Goal: Transaction & Acquisition: Book appointment/travel/reservation

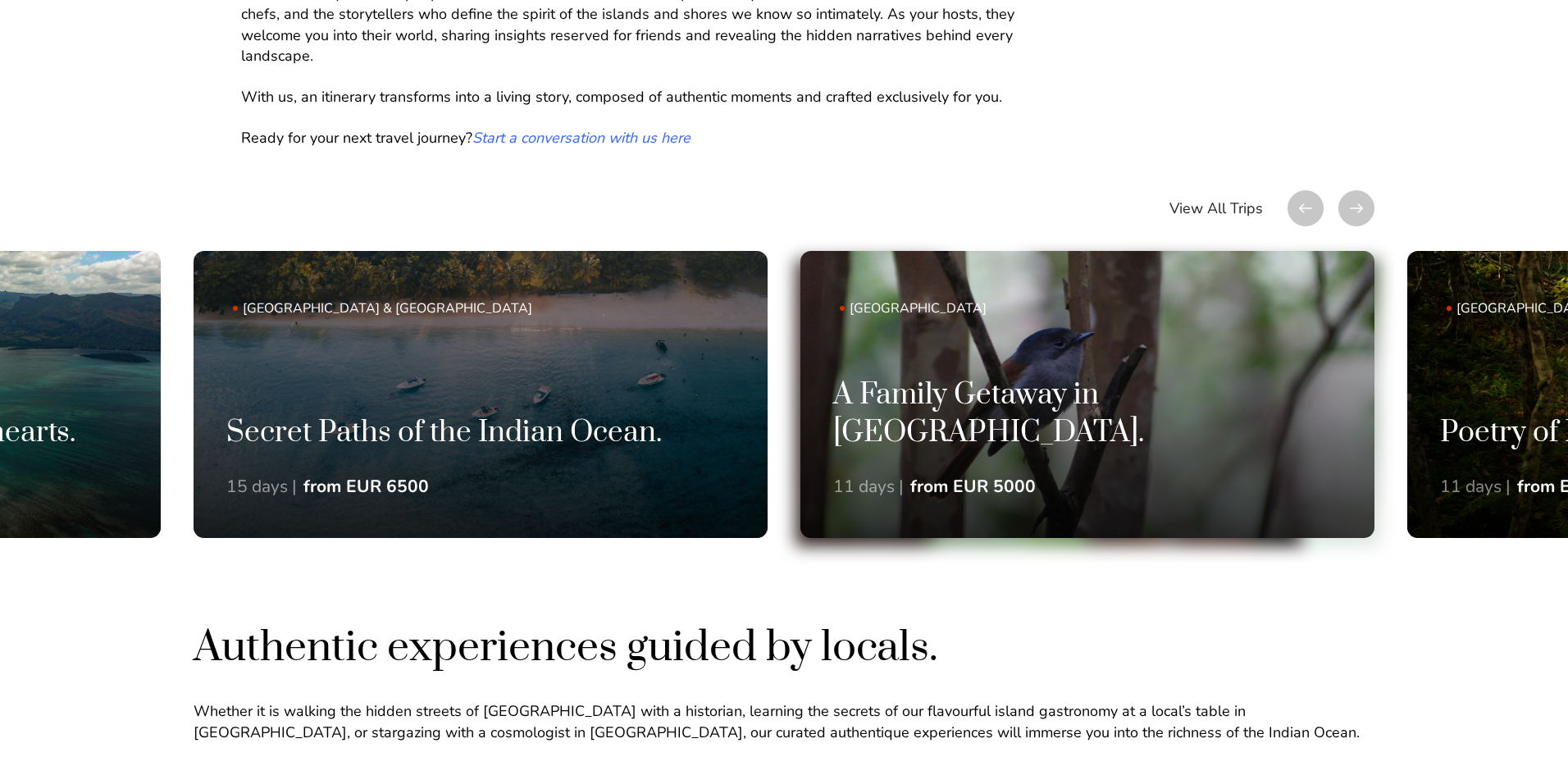
scroll to position [1149, 0]
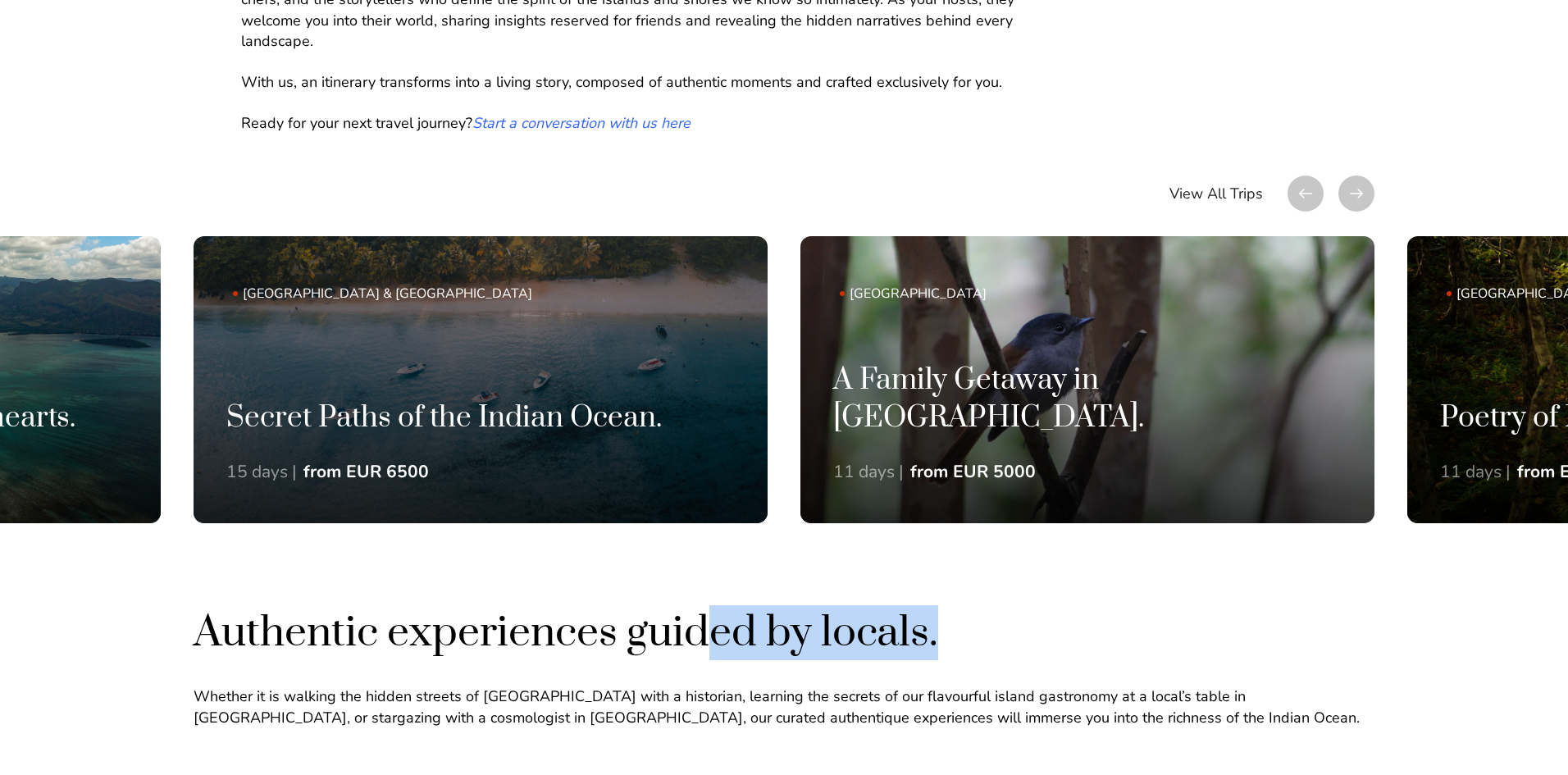
drag, startPoint x: 1062, startPoint y: 634, endPoint x: 742, endPoint y: 624, distance: 320.2
click at [724, 626] on h2 "Authentic experiences guided by locals." at bounding box center [784, 632] width 1181 height 55
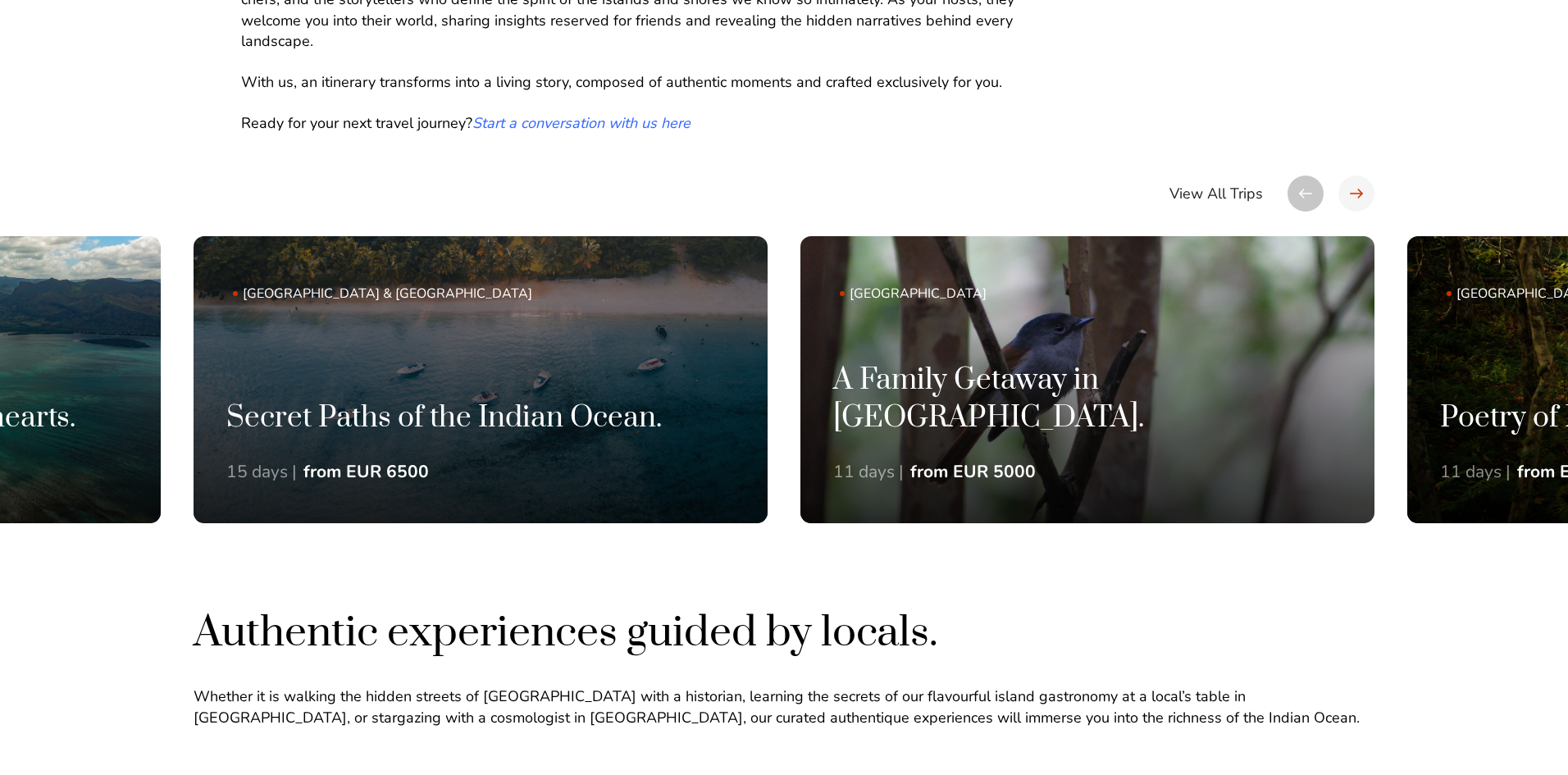
click at [1355, 184] on div at bounding box center [1356, 194] width 36 height 36
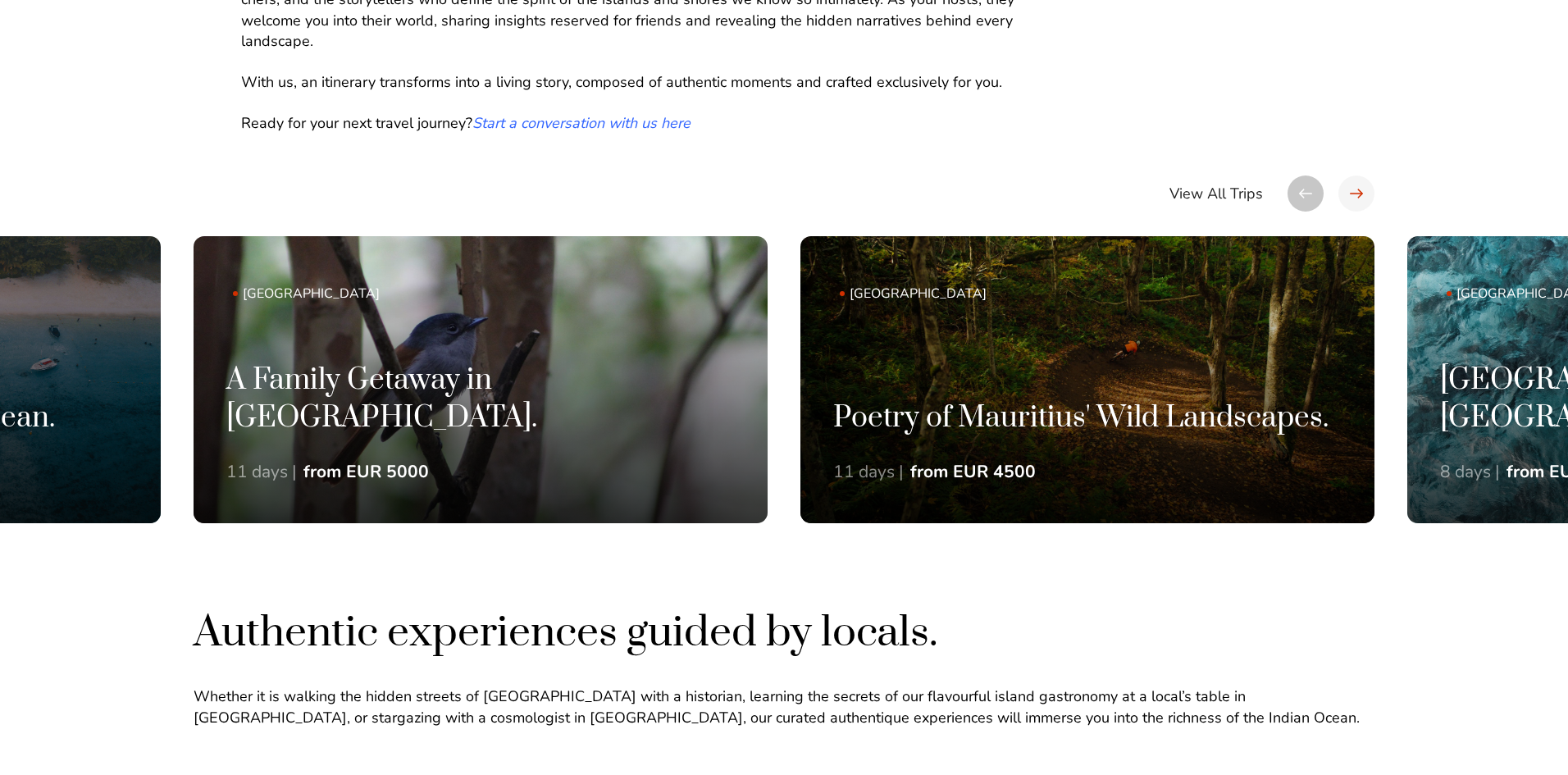
click at [1356, 186] on div at bounding box center [1356, 194] width 36 height 36
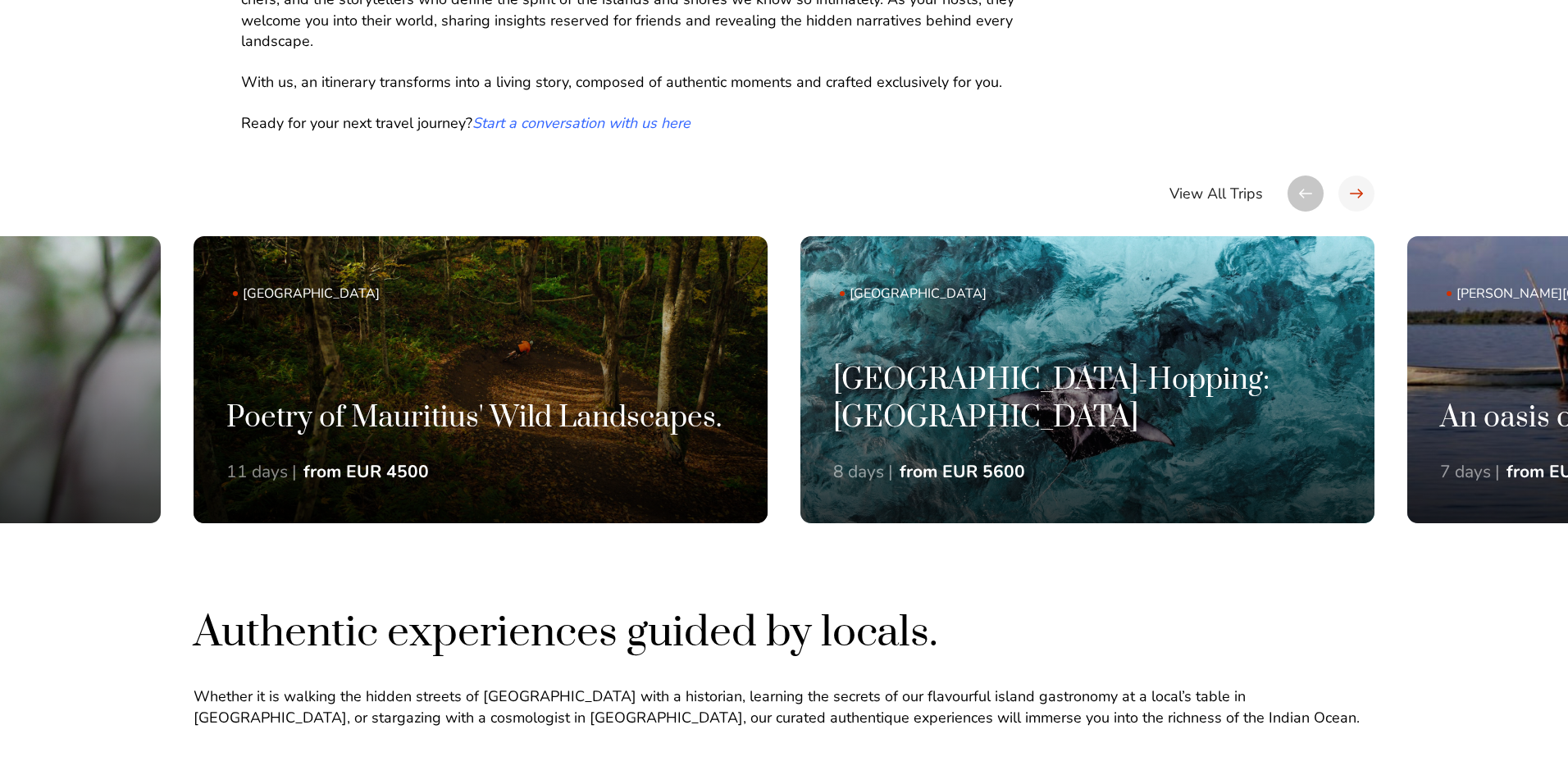
click at [1356, 186] on div at bounding box center [1356, 194] width 36 height 36
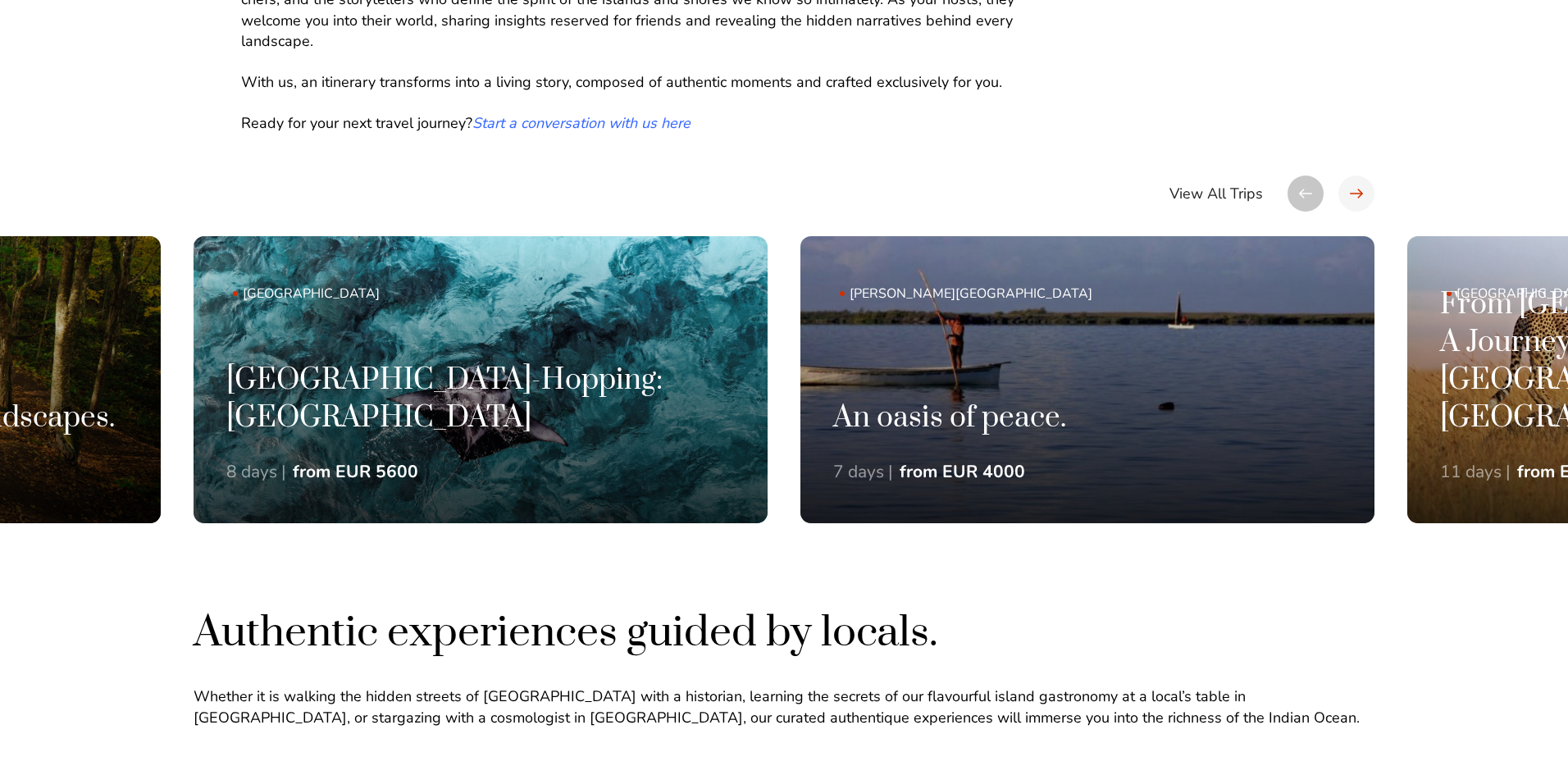
click at [1356, 186] on div at bounding box center [1356, 194] width 36 height 36
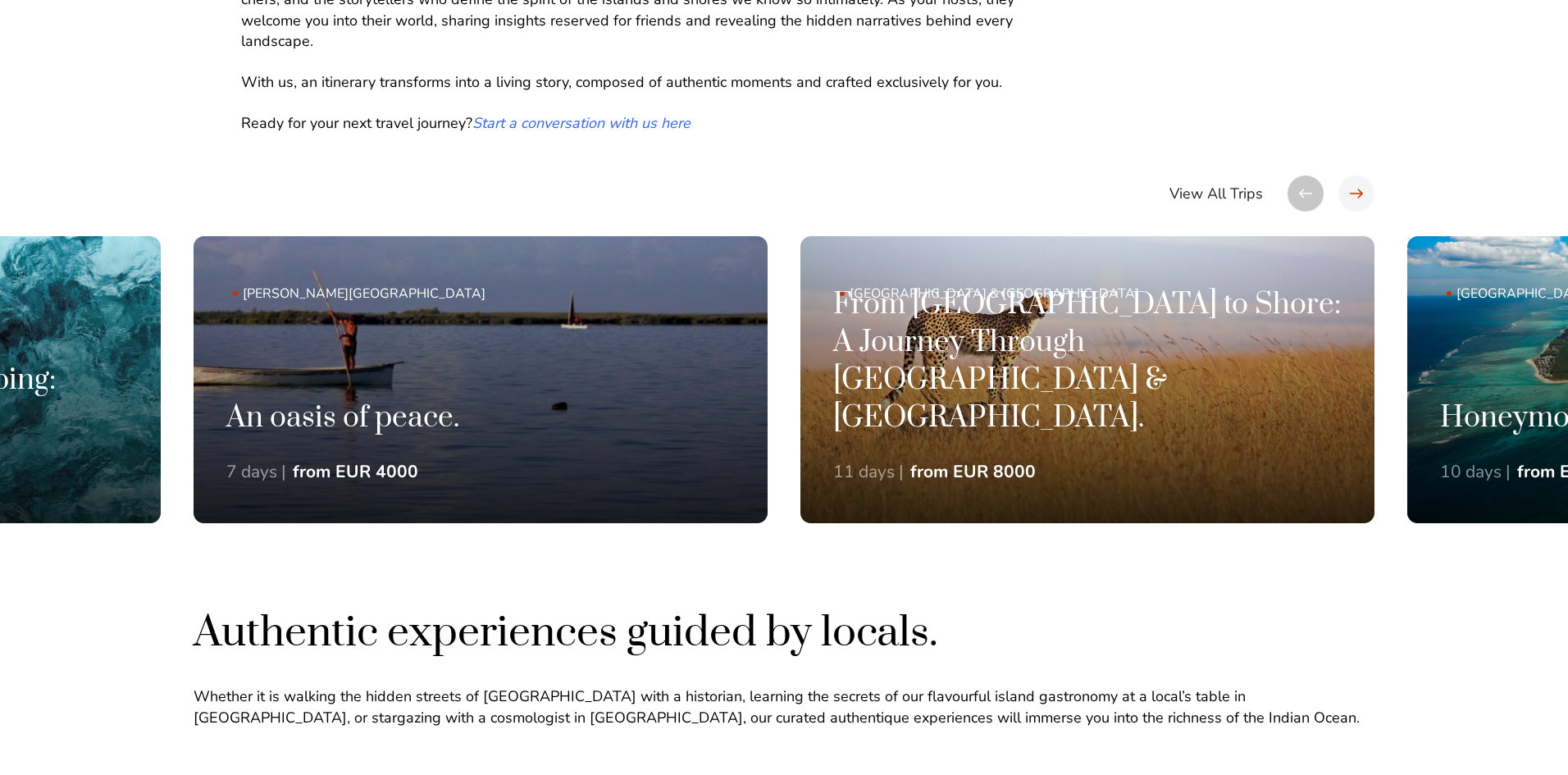
click at [1356, 186] on div at bounding box center [1356, 194] width 36 height 36
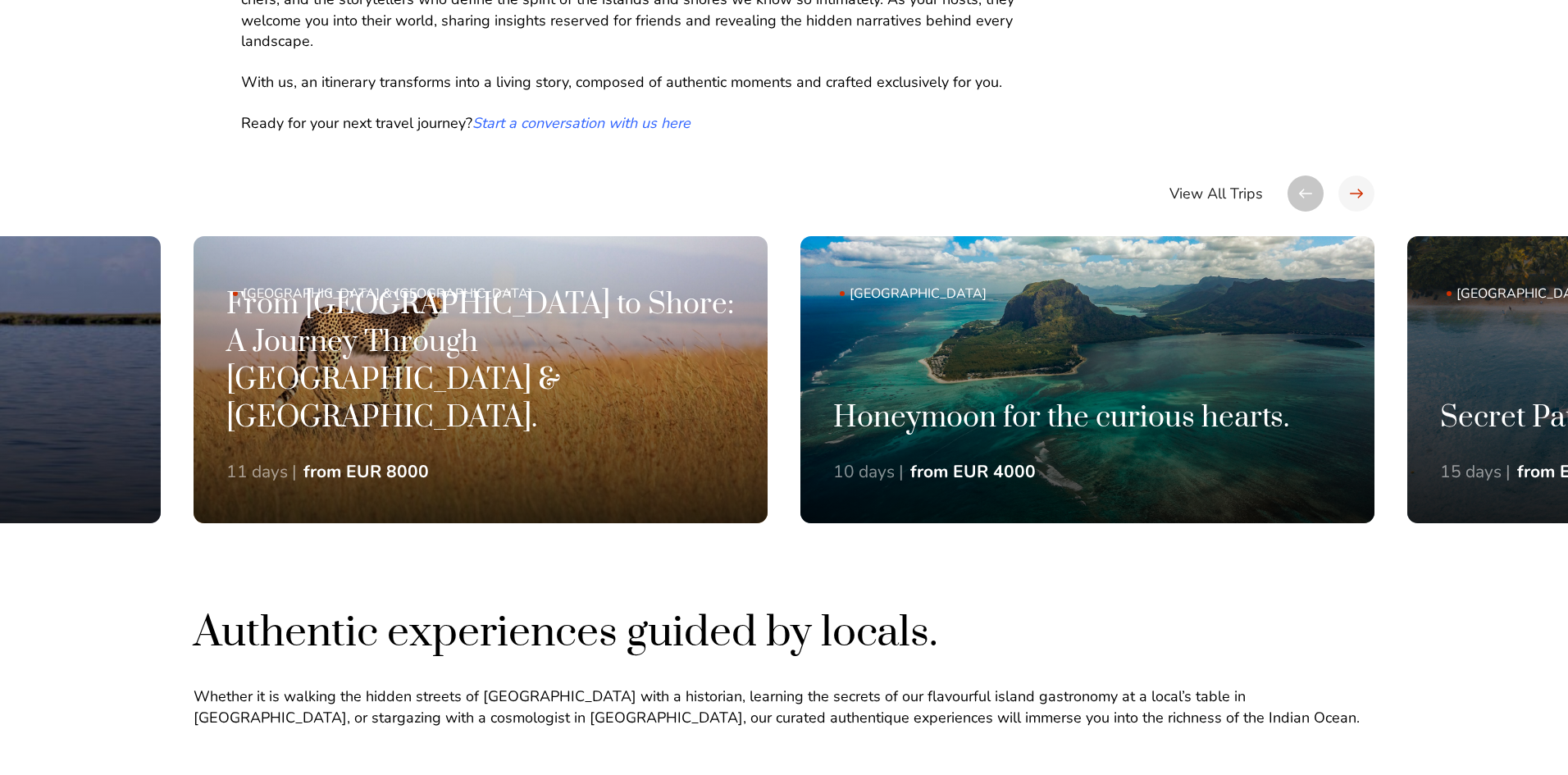
click at [1356, 186] on div at bounding box center [1356, 194] width 36 height 36
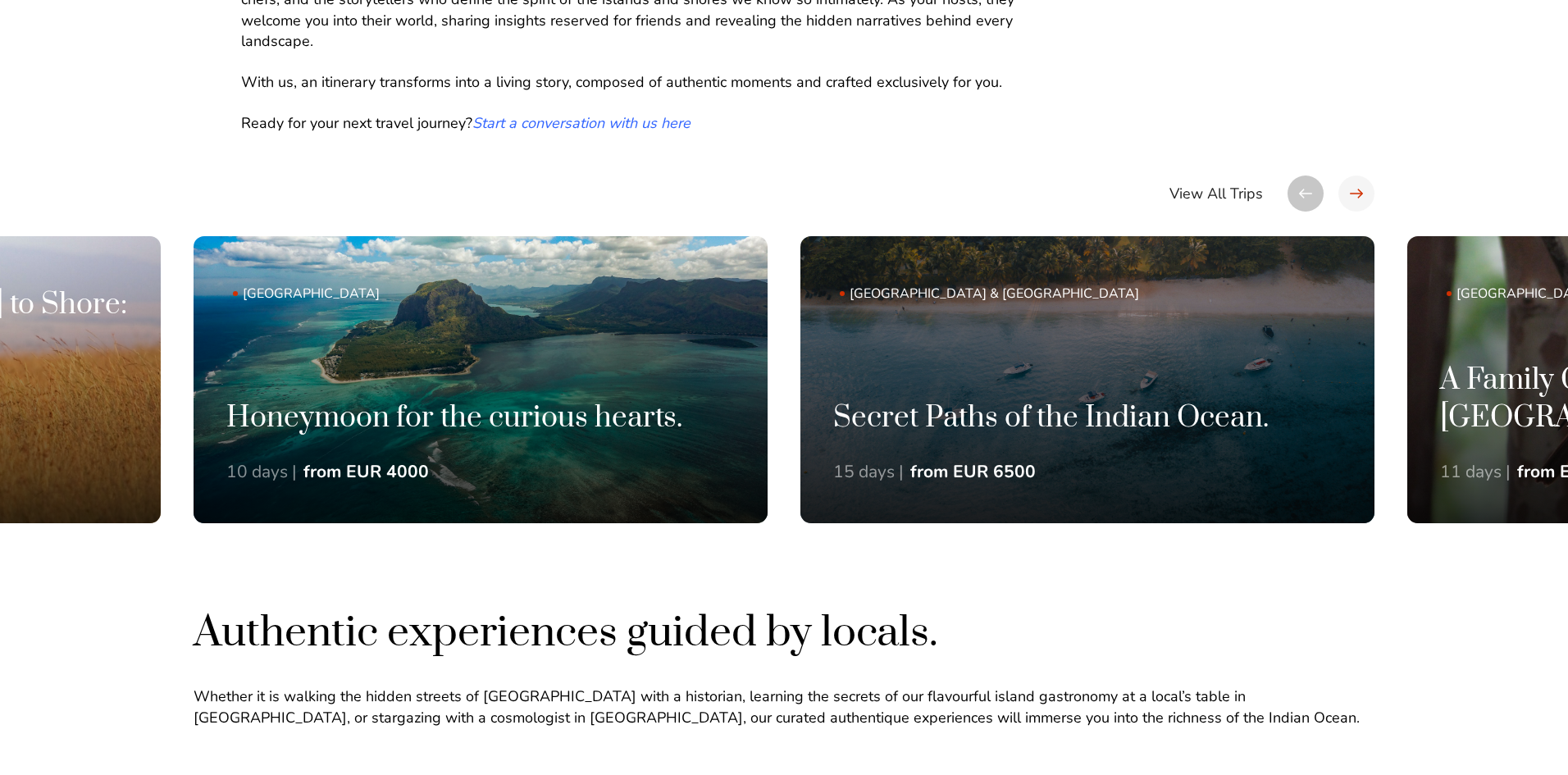
click at [1356, 186] on div at bounding box center [1356, 194] width 36 height 36
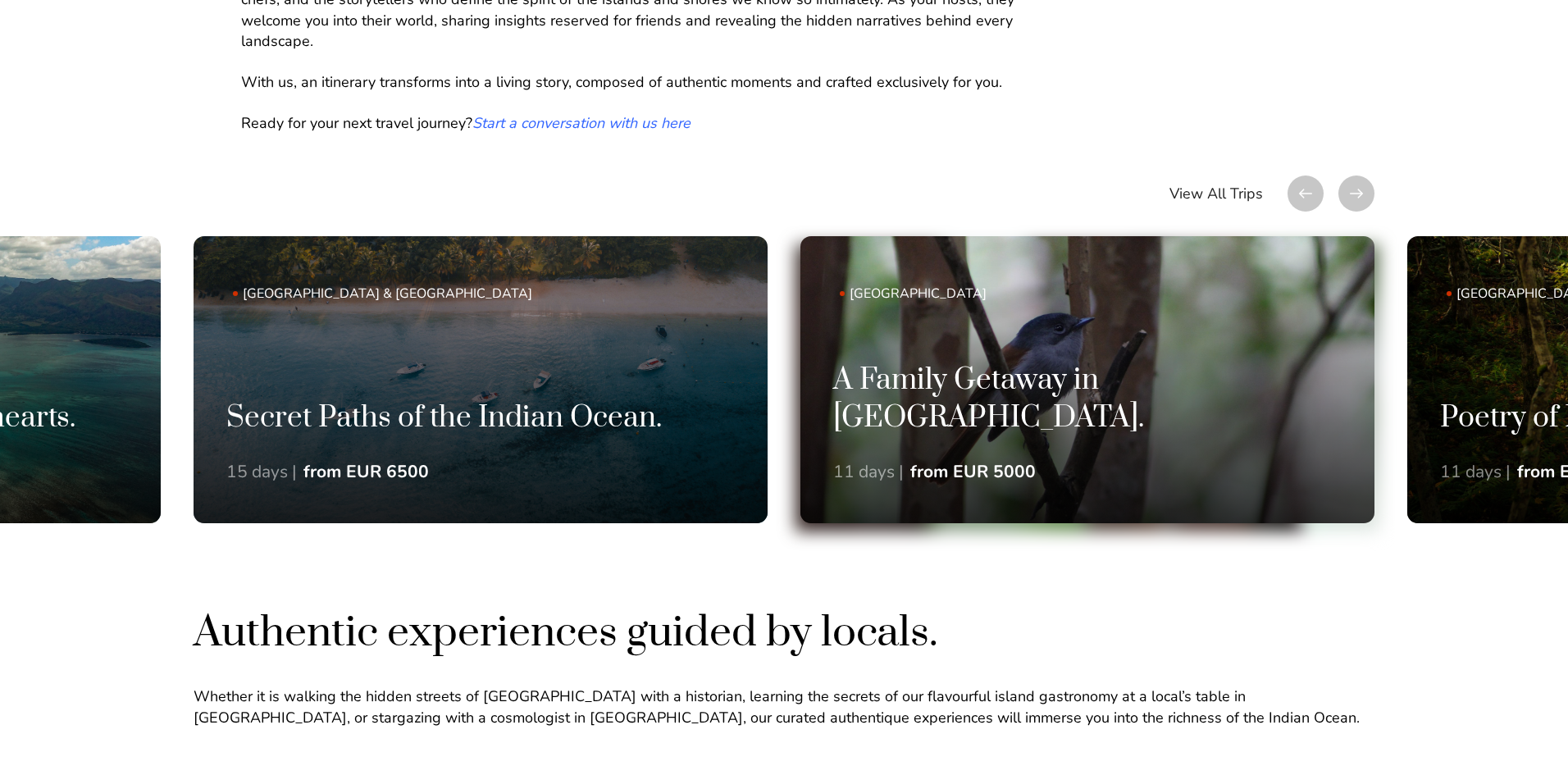
click at [1165, 416] on h3 "A Family Getaway in Mauritius." at bounding box center [1087, 399] width 509 height 76
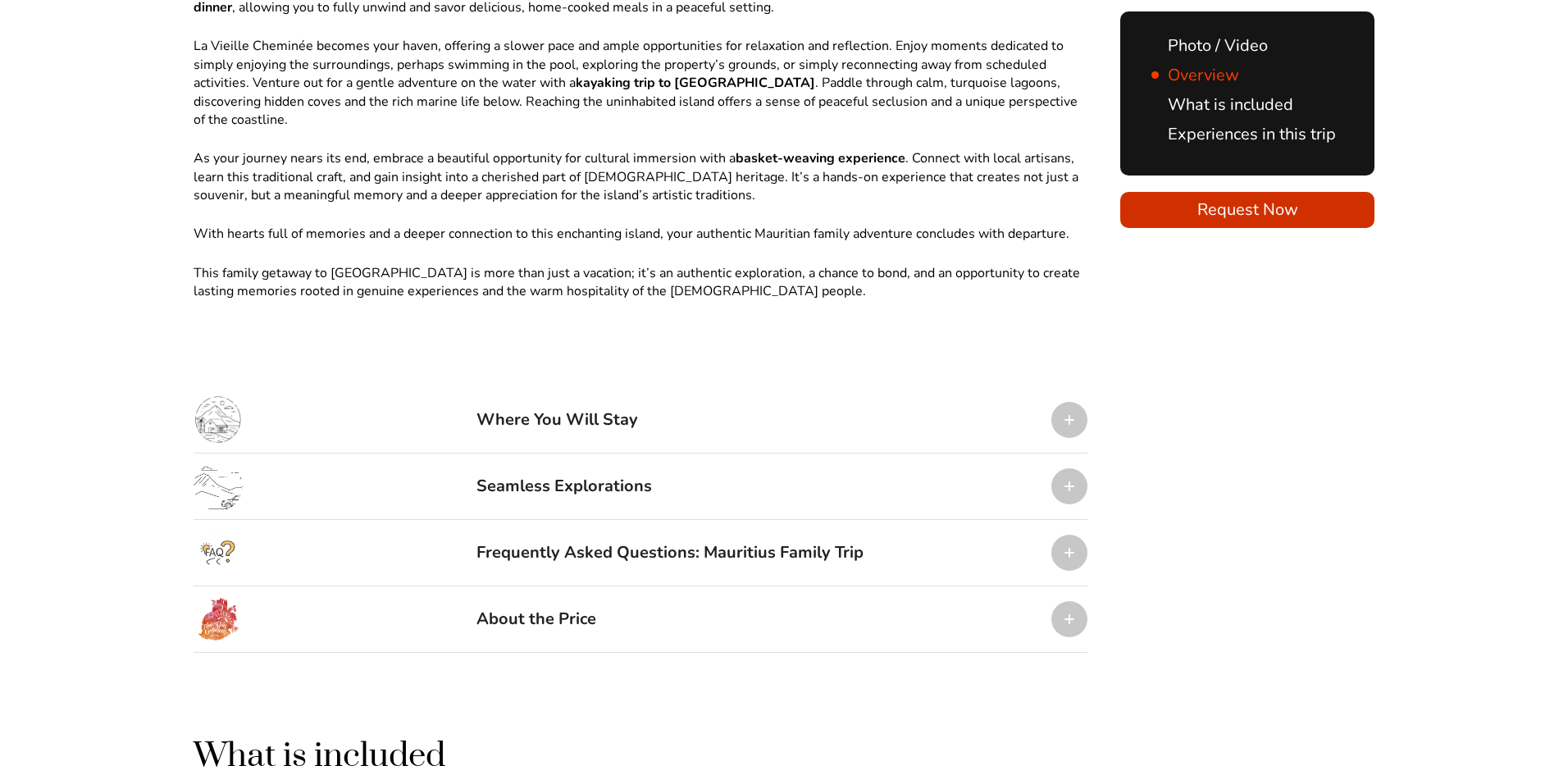
scroll to position [1969, 0]
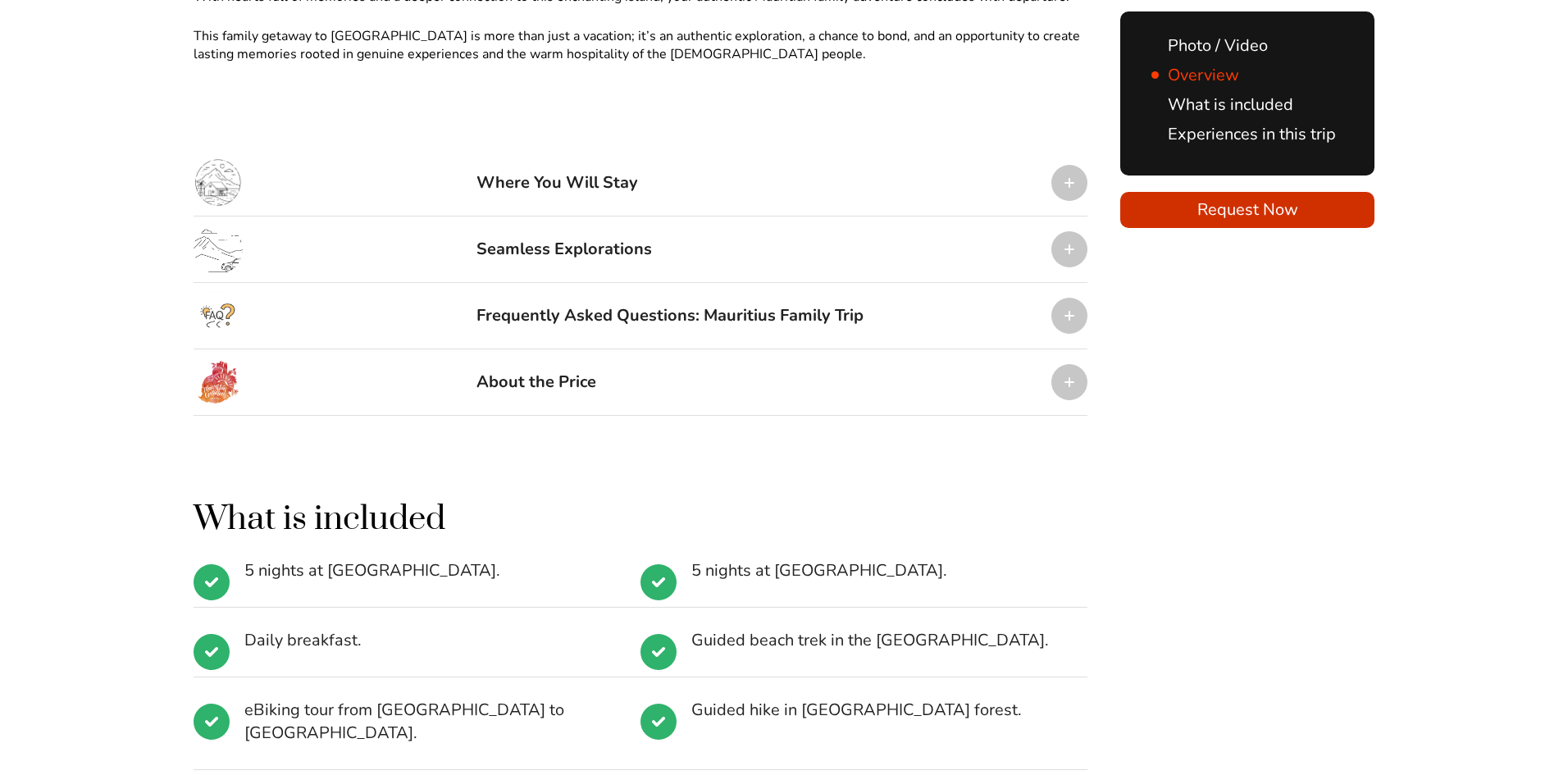
click at [1062, 165] on div at bounding box center [1069, 183] width 36 height 36
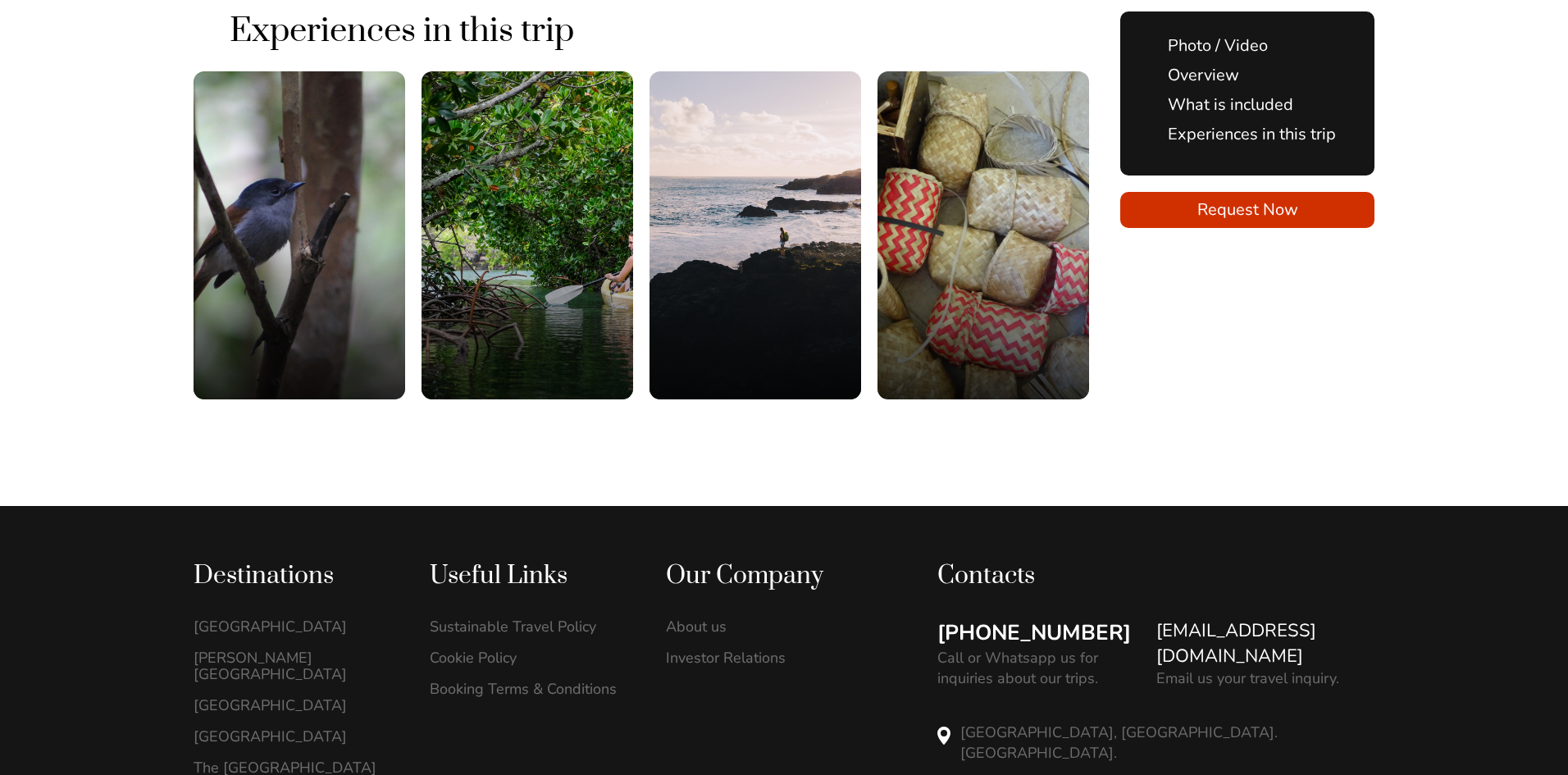
scroll to position [3377, 0]
